Goal: Ask a question: Seek information or help from site administrators or community

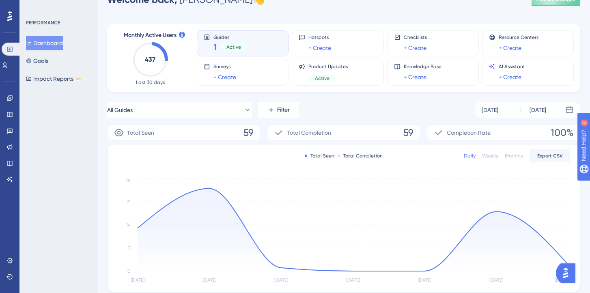
click at [14, 13] on div at bounding box center [9, 16] width 13 height 13
click at [9, 64] on icon at bounding box center [9, 65] width 6 height 6
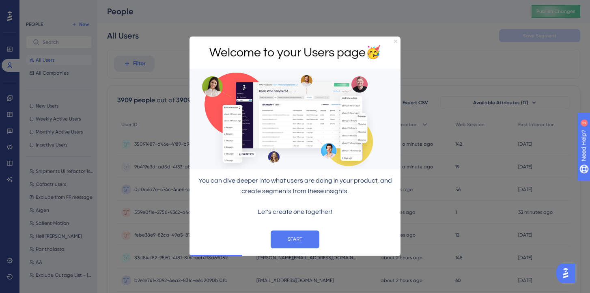
click at [395, 40] on icon "Close Preview" at bounding box center [395, 41] width 3 height 3
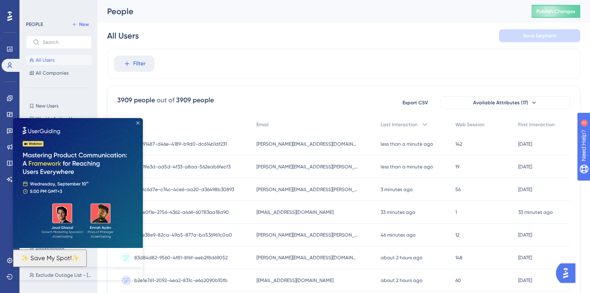
click at [138, 121] on icon "Close Preview" at bounding box center [137, 122] width 3 height 3
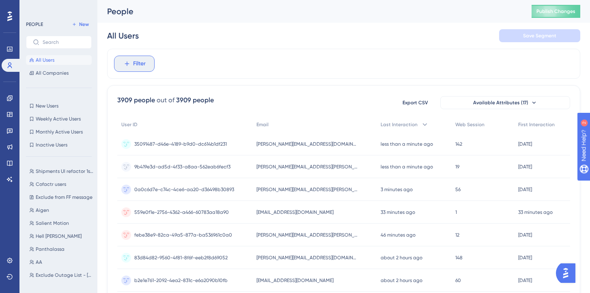
click at [137, 66] on span "Filter" at bounding box center [139, 64] width 13 height 10
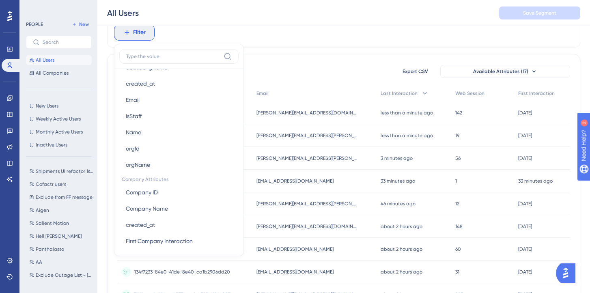
scroll to position [490, 0]
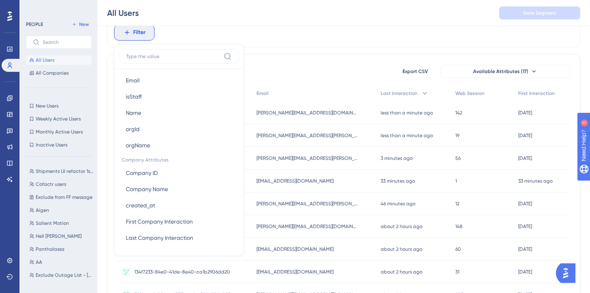
click at [296, 46] on div "Filter Browser Attributes Language Language Browser Browser Device Device Opera…" at bounding box center [343, 32] width 473 height 30
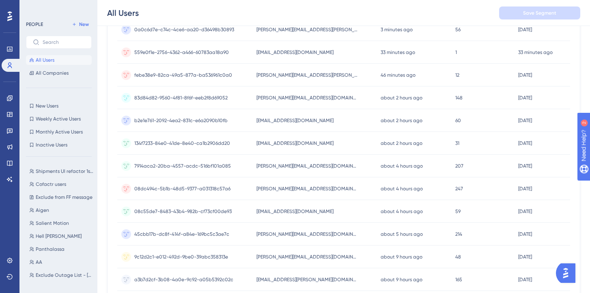
scroll to position [153, 0]
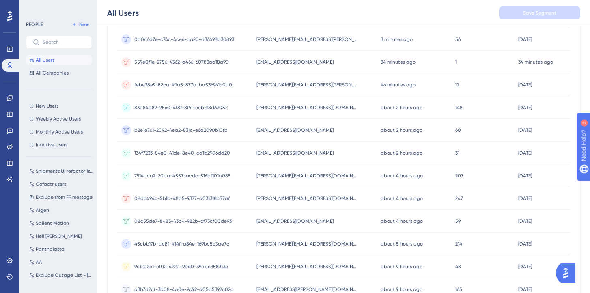
click at [288, 151] on span "bom2@camtoolsoft.com" at bounding box center [294, 153] width 77 height 6
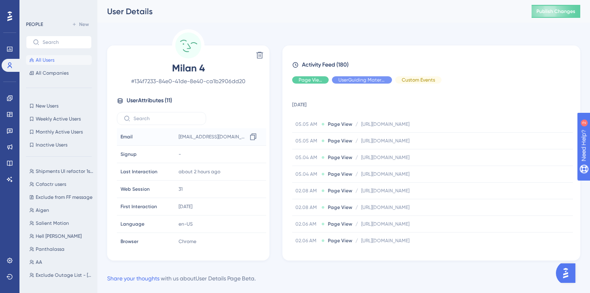
click at [208, 136] on span "bom2@camtoolsoft.com" at bounding box center [212, 136] width 68 height 6
click at [251, 137] on icon at bounding box center [253, 137] width 8 height 8
click at [10, 98] on icon at bounding box center [9, 98] width 6 height 6
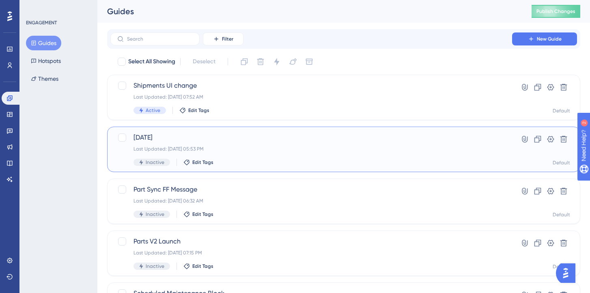
click at [358, 144] on div "Labor Day Last Updated: Sep 02 2025, 05:53 PM Inactive Edit Tags" at bounding box center [310, 149] width 355 height 33
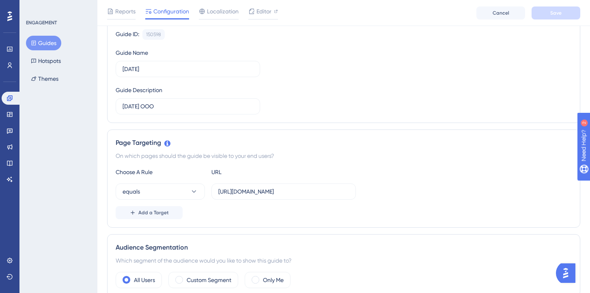
scroll to position [80, 0]
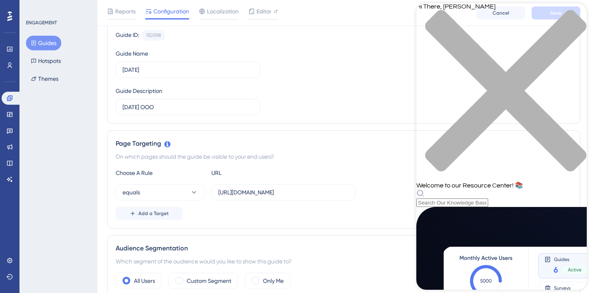
click at [489, 189] on div "Resource Center Header" at bounding box center [501, 198] width 170 height 18
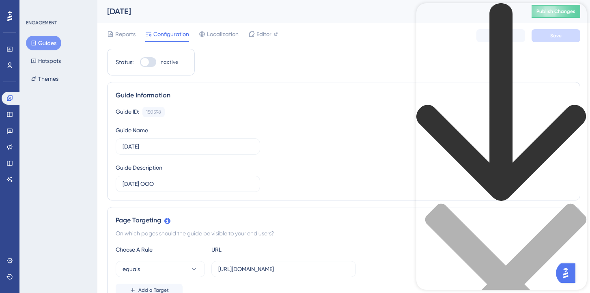
scroll to position [0, 30]
type input "why are customers still seeing my guide when I made it inactive"
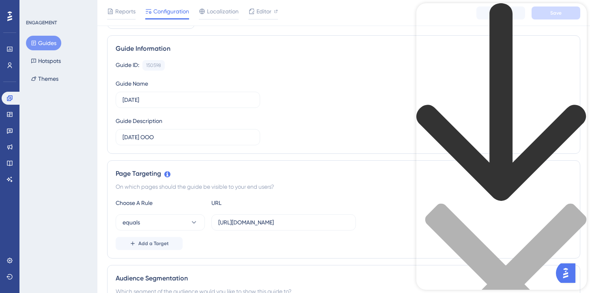
scroll to position [483, 0]
click at [570, 203] on div "close resource center" at bounding box center [501, 289] width 170 height 172
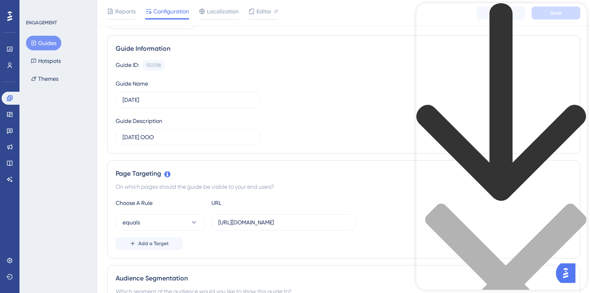
scroll to position [672, 0]
click at [426, 14] on icon "back to header" at bounding box center [501, 102] width 170 height 199
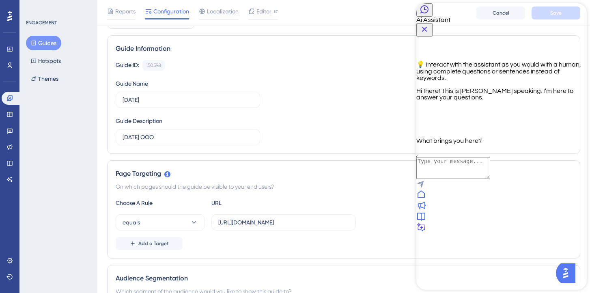
click at [490, 179] on textarea "AI Assistant Text Input" at bounding box center [453, 168] width 74 height 22
type textarea "Why are users still seeing my guide when it's inactive"
click at [423, 195] on icon "Send Message" at bounding box center [419, 191] width 7 height 7
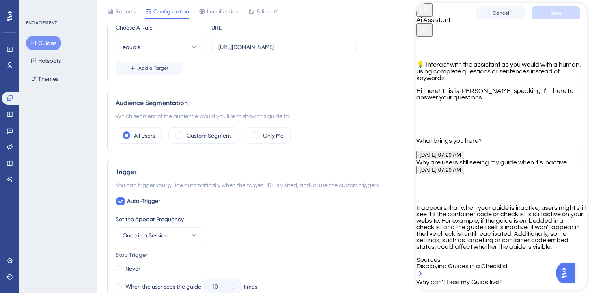
scroll to position [250, 0]
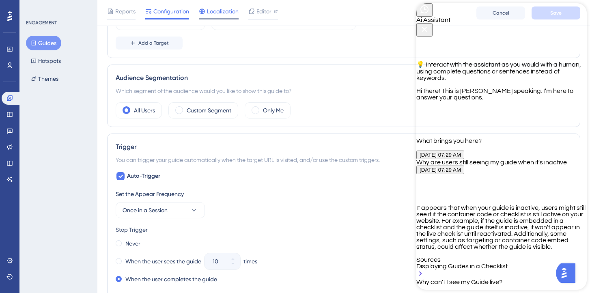
click at [222, 17] on div "Localization" at bounding box center [219, 12] width 40 height 13
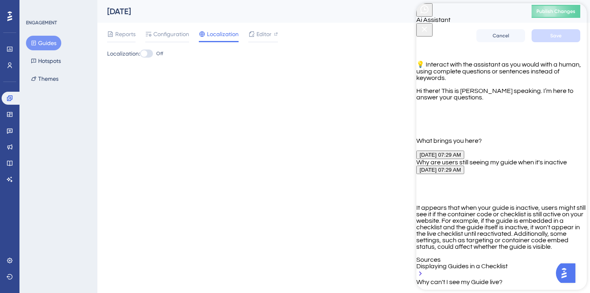
click at [257, 43] on div "Reports Configuration Localization Editor Cancel Save" at bounding box center [343, 36] width 473 height 26
click at [259, 42] on div at bounding box center [263, 41] width 30 height 1
click at [112, 31] on icon at bounding box center [110, 34] width 6 height 6
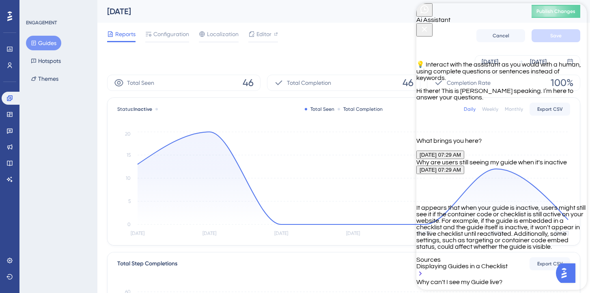
click at [429, 24] on icon "Close Button" at bounding box center [424, 29] width 10 height 10
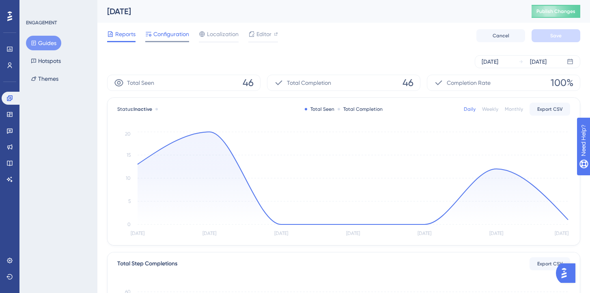
click at [171, 37] on span "Configuration" at bounding box center [171, 34] width 36 height 10
